Goal: Find contact information

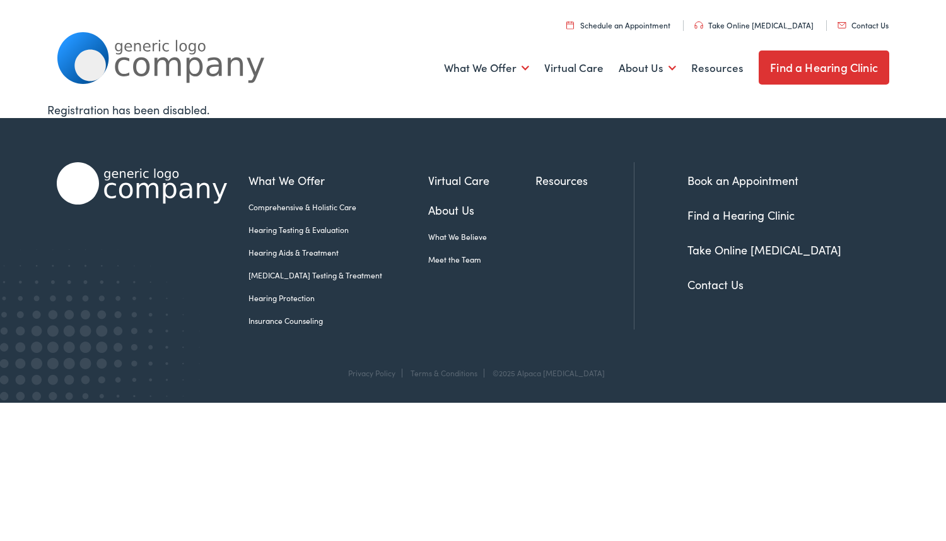
click at [854, 25] on link "Contact Us" at bounding box center [863, 25] width 51 height 11
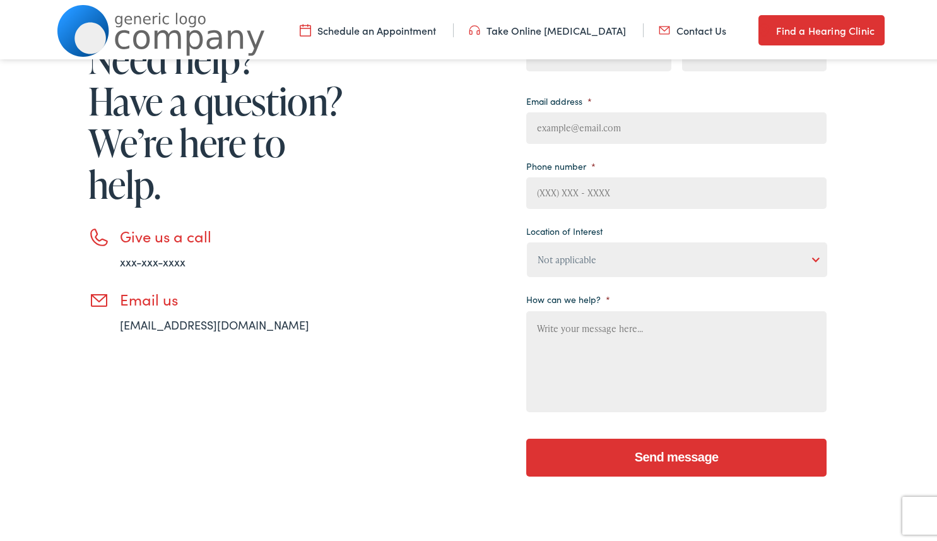
scroll to position [211, 0]
click at [568, 260] on select "Not applicable [PERSON_NAME] [MEDICAL_DATA], Seguin Estes [MEDICAL_DATA], San […" at bounding box center [677, 256] width 300 height 35
click at [473, 367] on div "Need help? Have a question? We’re here to help. Give us a call xxx-xxx-xxxx Ema…" at bounding box center [442, 246] width 770 height 485
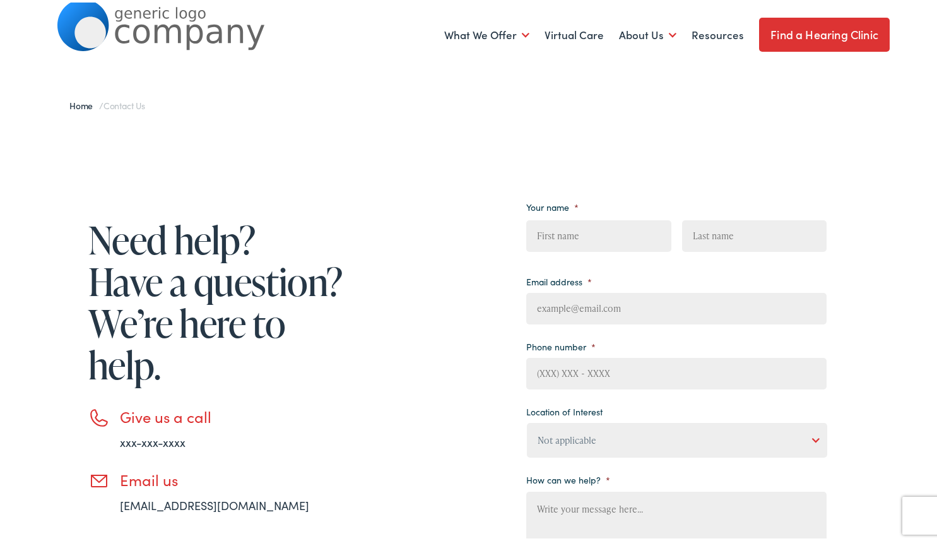
scroll to position [0, 0]
